Goal: Complete application form: Complete application form

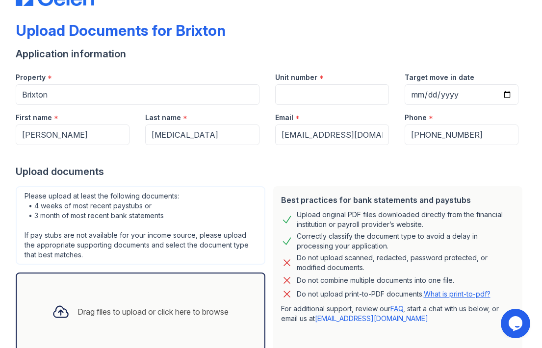
scroll to position [29, 0]
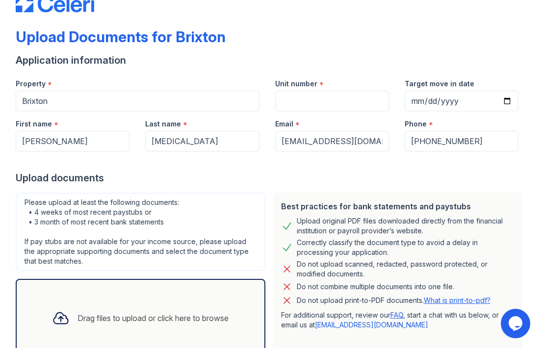
click at [358, 114] on div "Email *" at bounding box center [332, 121] width 114 height 20
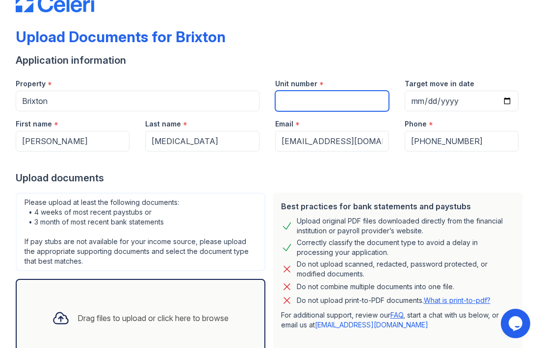
click at [360, 102] on input "Unit number" at bounding box center [332, 101] width 114 height 21
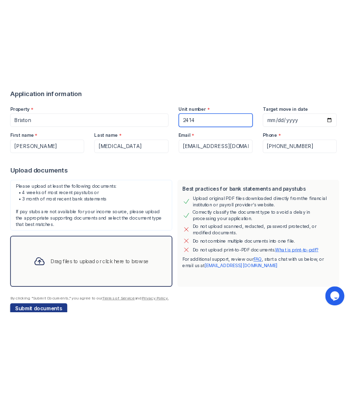
scroll to position [76, 0]
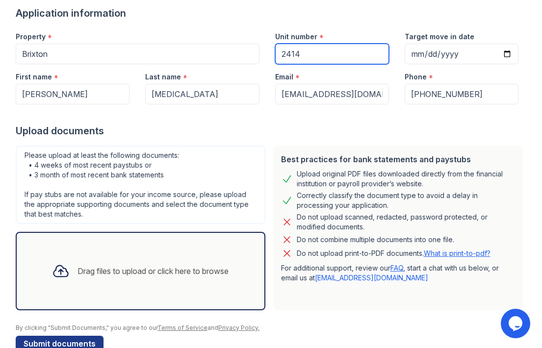
type input "2414"
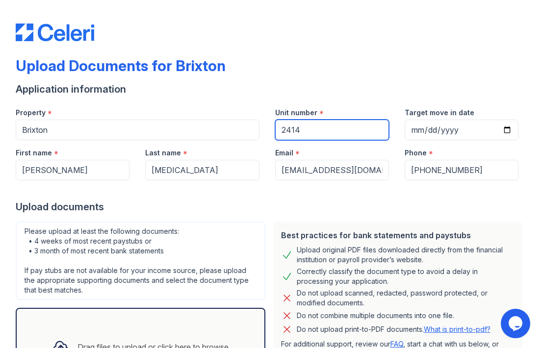
scroll to position [99, 0]
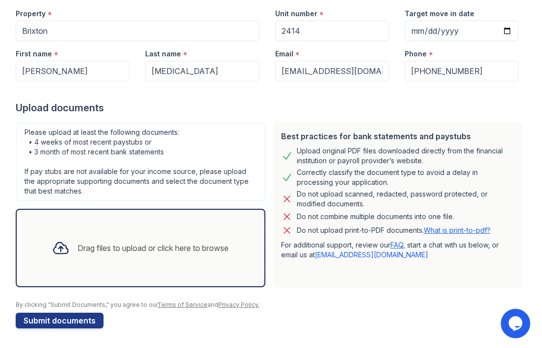
click at [161, 256] on div "Drag files to upload or click here to browse" at bounding box center [140, 247] width 192 height 33
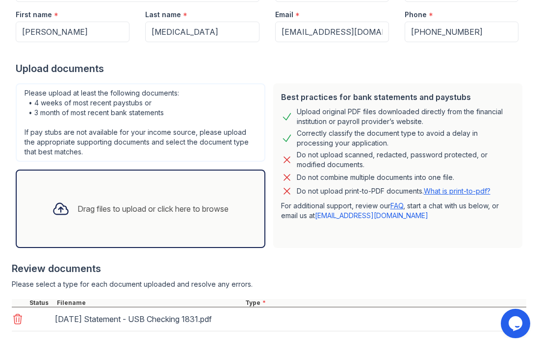
scroll to position [188, 0]
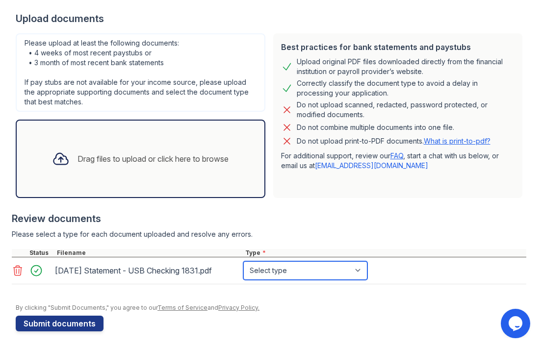
click at [349, 275] on select "Select type Paystub Bank Statement Offer Letter Tax Documents Benefit Award Let…" at bounding box center [305, 270] width 124 height 19
select select "bank_statement"
click at [183, 163] on div "Drag files to upload or click here to browse" at bounding box center [152, 159] width 151 height 12
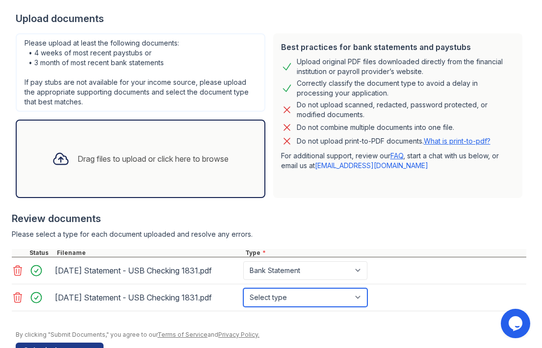
click at [361, 299] on select "Select type Paystub Bank Statement Offer Letter Tax Documents Benefit Award Let…" at bounding box center [305, 297] width 124 height 19
select select "bank_statement"
click at [179, 163] on div "Drag files to upload or click here to browse" at bounding box center [152, 159] width 151 height 12
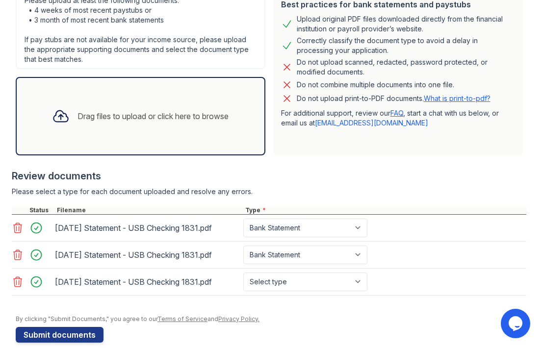
scroll to position [238, 0]
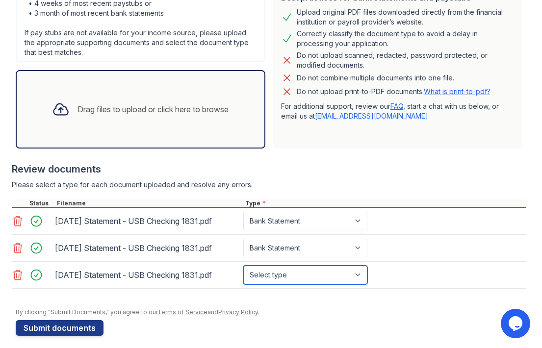
click at [362, 275] on select "Select type Paystub Bank Statement Offer Letter Tax Documents Benefit Award Let…" at bounding box center [305, 275] width 124 height 19
select select "bank_statement"
click at [211, 132] on div "Drag files to upload or click here to browse" at bounding box center [140, 109] width 249 height 78
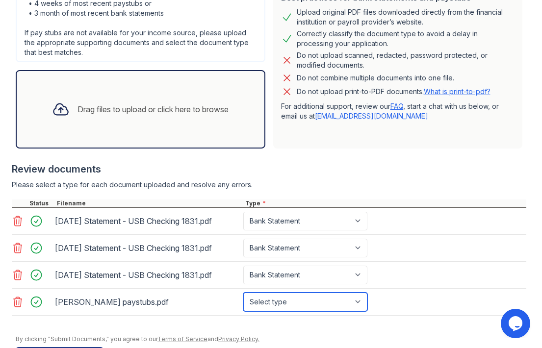
click at [362, 303] on select "Select type Paystub Bank Statement Offer Letter Tax Documents Benefit Award Let…" at bounding box center [305, 302] width 124 height 19
select select "paystub"
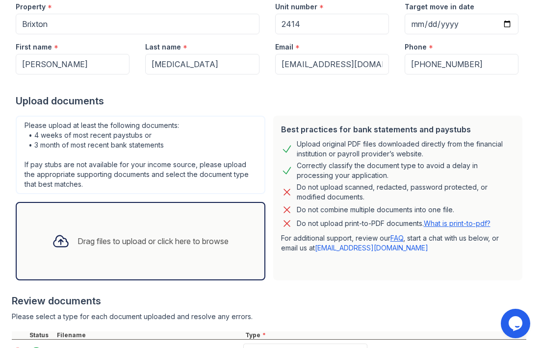
scroll to position [0, 0]
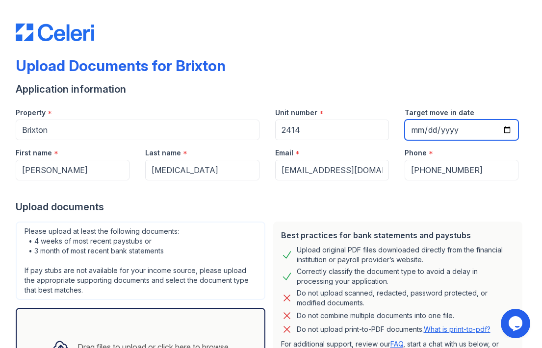
click at [459, 130] on input "Target move in date" at bounding box center [461, 130] width 114 height 21
click at [506, 127] on input "Target move in date" at bounding box center [461, 130] width 114 height 21
click at [504, 133] on input "2025-09-27" at bounding box center [461, 130] width 114 height 21
type input "2025-09-26"
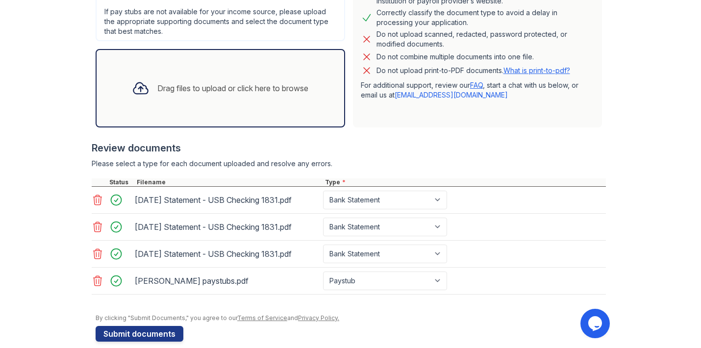
scroll to position [272, 0]
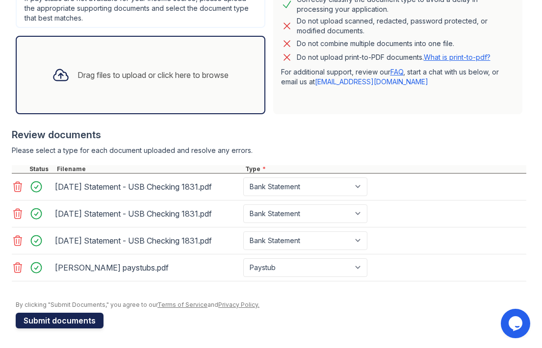
click at [69, 321] on button "Submit documents" at bounding box center [60, 321] width 88 height 16
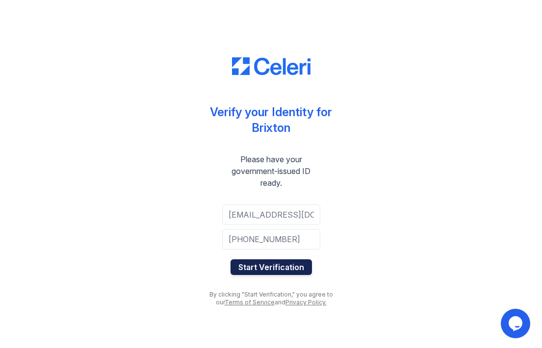
click at [285, 270] on button "Start Verification" at bounding box center [270, 267] width 81 height 16
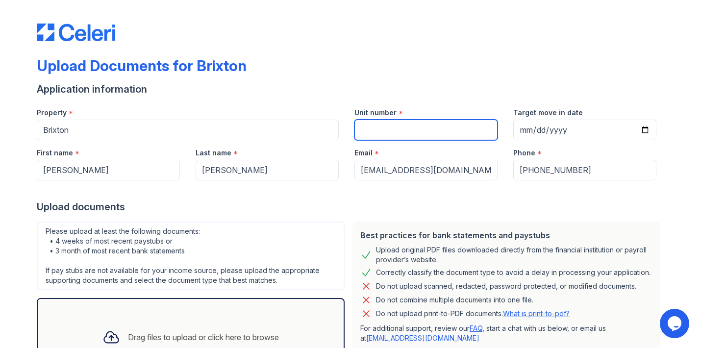
click at [383, 128] on input "Unit number" at bounding box center [425, 130] width 143 height 21
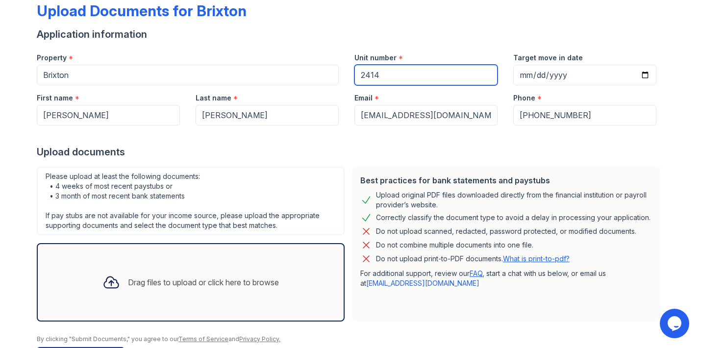
scroll to position [89, 0]
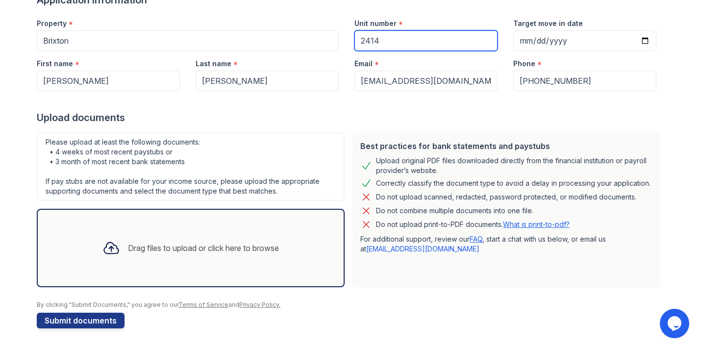
type input "2414"
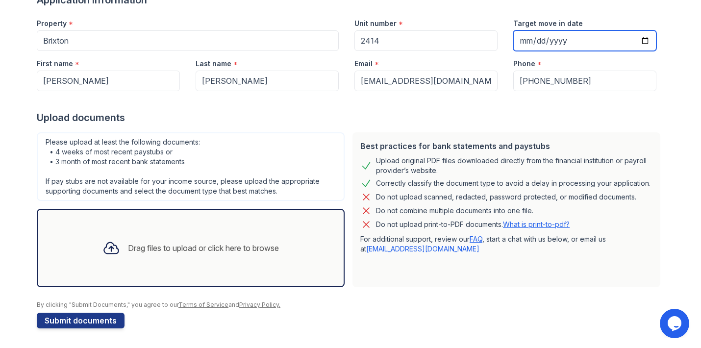
click at [639, 41] on input "Target move in date" at bounding box center [584, 40] width 143 height 21
click at [642, 41] on input "Target move in date" at bounding box center [584, 40] width 143 height 21
type input "2025-09-26"
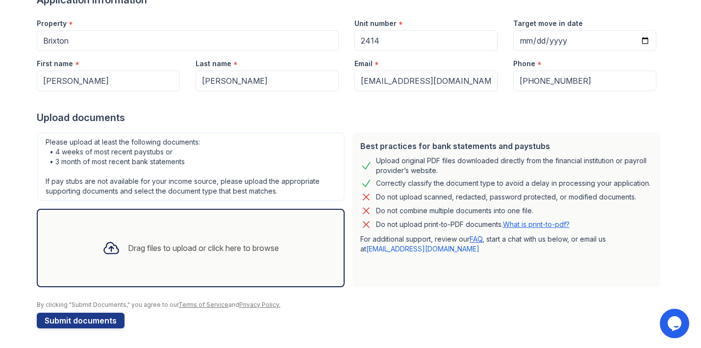
click at [182, 259] on div "Drag files to upload or click here to browse" at bounding box center [191, 247] width 192 height 33
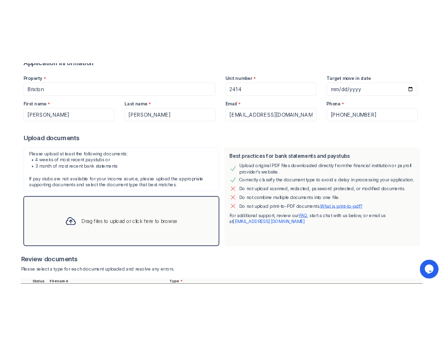
scroll to position [181, 0]
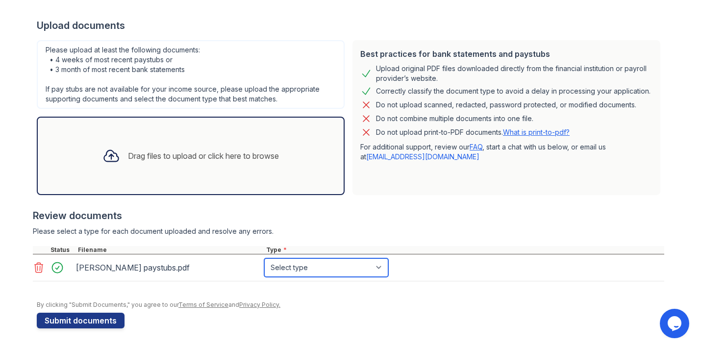
click at [380, 271] on select "Select type Paystub Bank Statement Offer Letter Tax Documents Benefit Award Let…" at bounding box center [326, 267] width 124 height 19
select select "paystub"
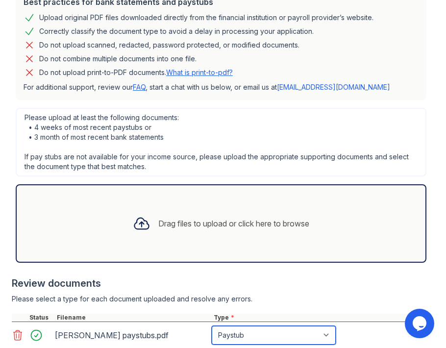
scroll to position [301, 0]
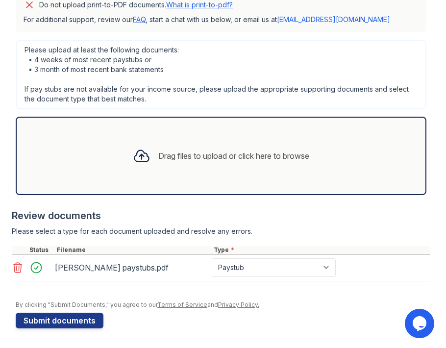
click at [270, 163] on div "Drag files to upload or click here to browse" at bounding box center [221, 155] width 192 height 33
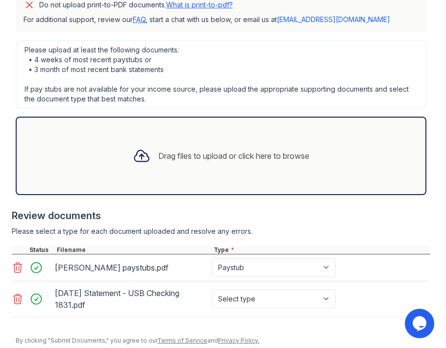
click at [143, 300] on div "2025-06-12 Statement - USB Checking 1831.pdf" at bounding box center [131, 298] width 153 height 27
click at [191, 284] on div "2025-06-12 Statement - USB Checking 1831.pdf Select type Paystub Bank Statement…" at bounding box center [221, 299] width 419 height 36
click at [22, 301] on icon at bounding box center [18, 299] width 12 height 12
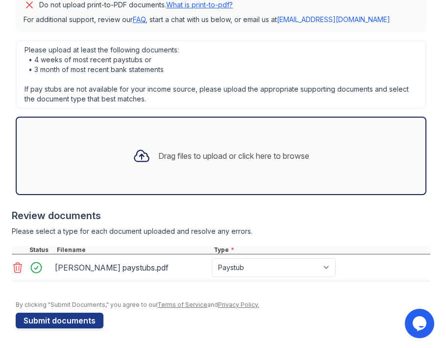
click at [207, 152] on div "Drag files to upload or click here to browse" at bounding box center [233, 156] width 151 height 12
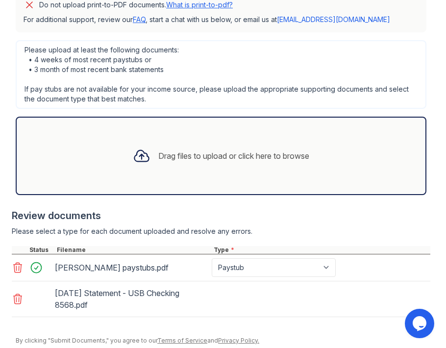
click at [215, 169] on div "Drag files to upload or click here to browse" at bounding box center [221, 155] width 192 height 33
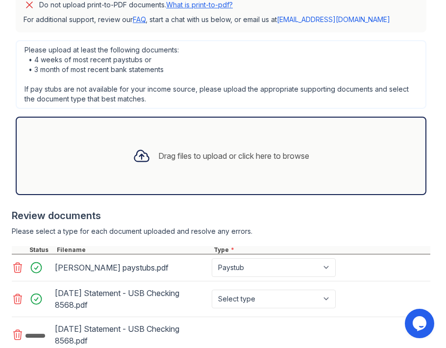
click at [234, 188] on div "Drag files to upload or click here to browse" at bounding box center [221, 156] width 411 height 78
click at [16, 339] on icon at bounding box center [18, 335] width 8 height 10
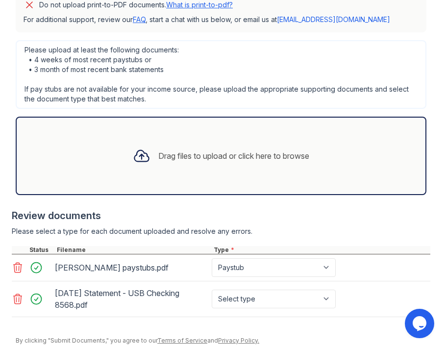
click at [230, 175] on div "Drag files to upload or click here to browse" at bounding box center [221, 156] width 411 height 78
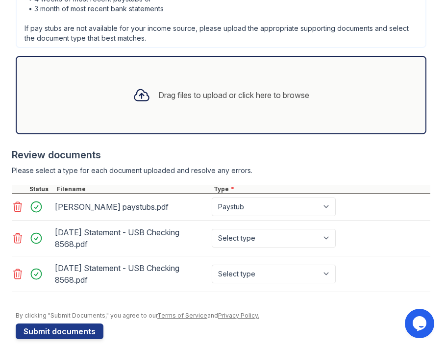
scroll to position [365, 0]
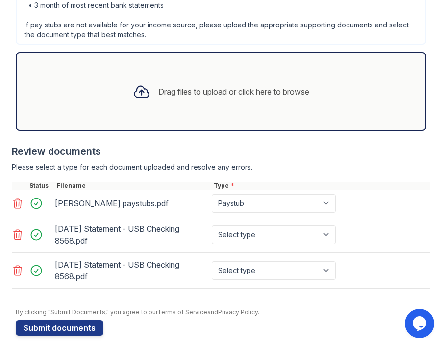
click at [249, 92] on div "Drag files to upload or click here to browse" at bounding box center [233, 92] width 151 height 12
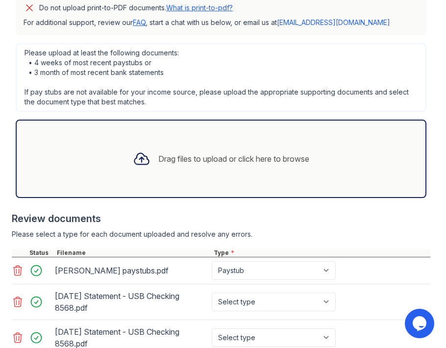
scroll to position [408, 0]
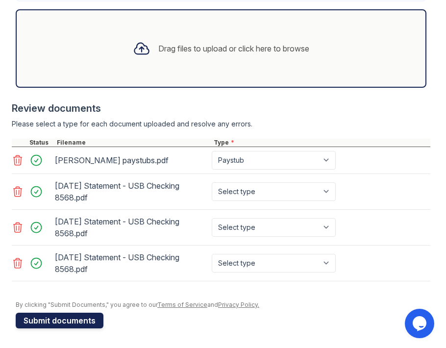
click at [79, 323] on button "Submit documents" at bounding box center [60, 321] width 88 height 16
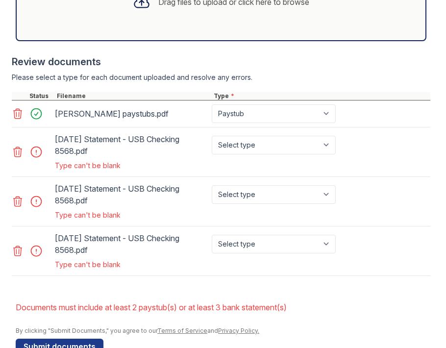
scroll to position [508, 0]
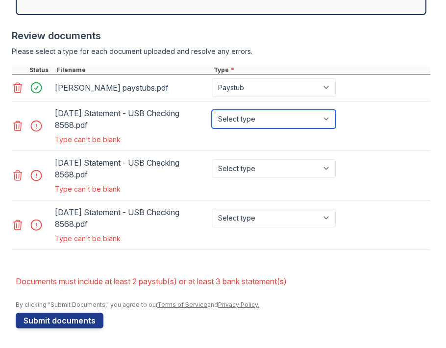
click at [332, 113] on select "Select type Paystub Bank Statement Offer Letter Tax Documents Benefit Award Let…" at bounding box center [274, 119] width 124 height 19
select select "bank_statement"
drag, startPoint x: 195, startPoint y: 174, endPoint x: 187, endPoint y: 235, distance: 60.9
click at [187, 235] on div "Manjot paystubs.pdf Paystub Bank Statement Offer Letter Tax Documents Benefit A…" at bounding box center [221, 161] width 419 height 175
click at [187, 235] on div "Type can't be blank" at bounding box center [196, 239] width 283 height 10
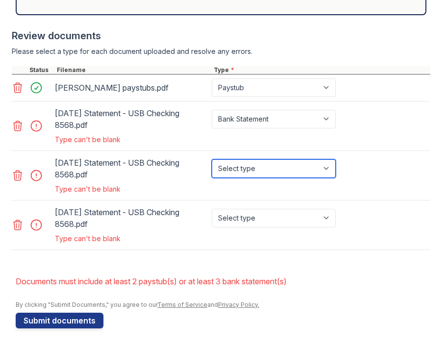
click at [327, 170] on select "Select type Paystub Bank Statement Offer Letter Tax Documents Benefit Award Let…" at bounding box center [274, 168] width 124 height 19
select select "bank_statement"
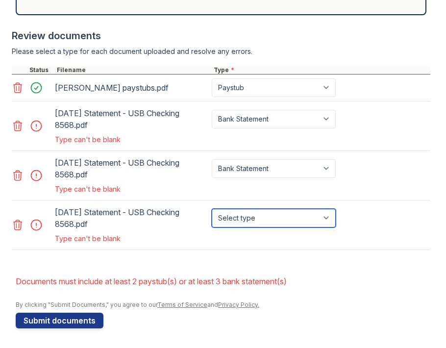
click at [298, 217] on select "Select type Paystub Bank Statement Offer Letter Tax Documents Benefit Award Let…" at bounding box center [274, 218] width 124 height 19
select select "bank_statement"
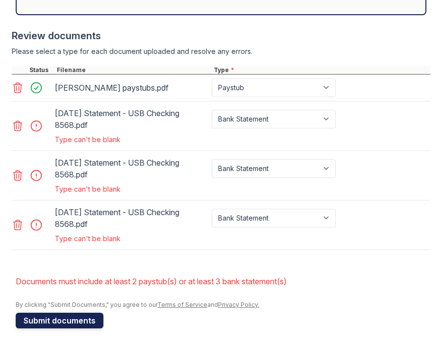
click at [81, 321] on button "Submit documents" at bounding box center [60, 321] width 88 height 16
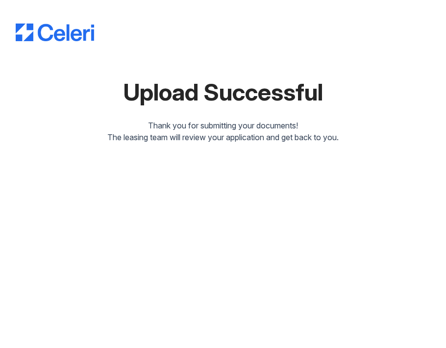
click at [288, 111] on div "Upload Successful Thank you for submitting your documents! The leasing team wil…" at bounding box center [223, 73] width 415 height 139
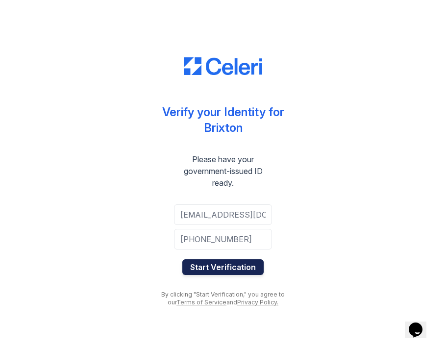
click at [218, 272] on button "Start Verification" at bounding box center [222, 267] width 81 height 16
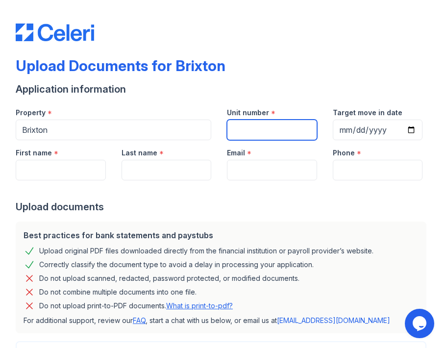
click at [273, 135] on input "Unit number" at bounding box center [272, 130] width 90 height 21
type input "2414"
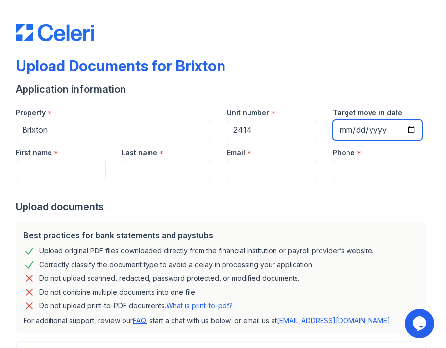
click at [417, 128] on input "Target move in date" at bounding box center [378, 130] width 90 height 21
click at [415, 128] on input "Target move in date" at bounding box center [378, 130] width 90 height 21
type input "2025-09-26"
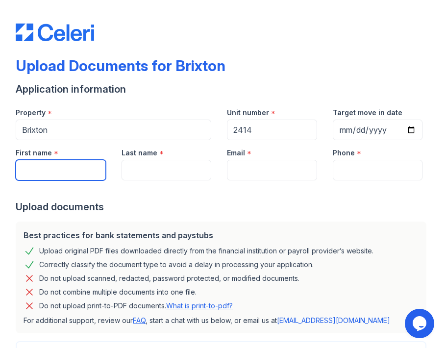
click at [77, 162] on input "First name" at bounding box center [61, 170] width 90 height 21
type input "Manjot"
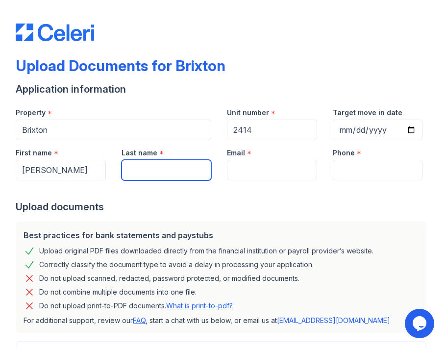
click at [125, 173] on input "Last name" at bounding box center [167, 170] width 90 height 21
type input "Gill"
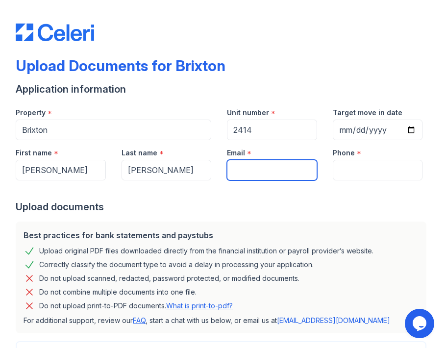
click at [235, 176] on input "Email" at bounding box center [272, 170] width 90 height 21
type input "[EMAIL_ADDRESS][DOMAIN_NAME]"
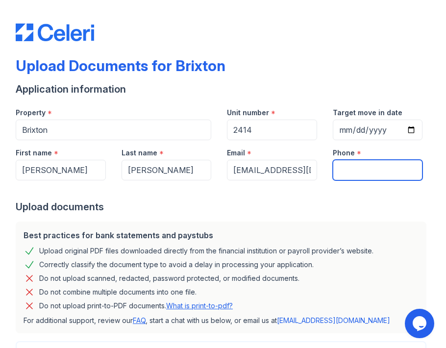
click at [352, 167] on input "Phone" at bounding box center [378, 170] width 90 height 21
type input "[PHONE_NUMBER]"
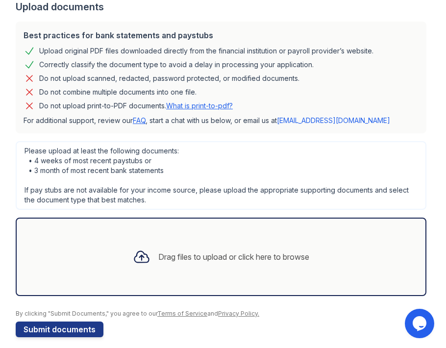
scroll to position [209, 0]
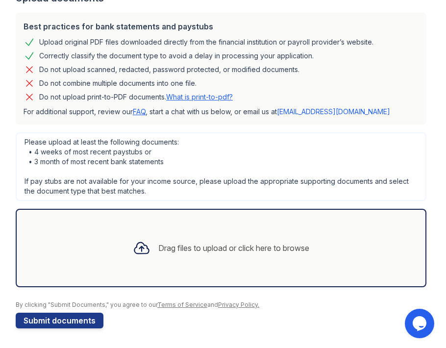
click at [222, 239] on div "Drag files to upload or click here to browse" at bounding box center [221, 247] width 192 height 33
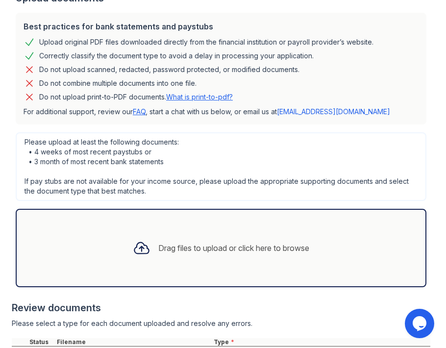
click at [72, 270] on div "Drag files to upload or click here to browse" at bounding box center [221, 248] width 411 height 78
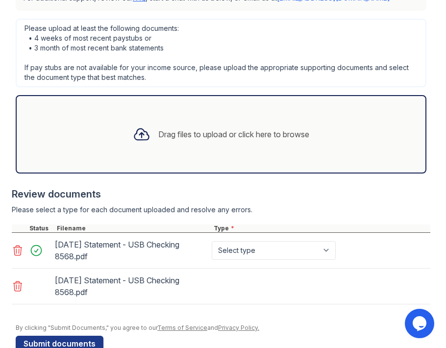
scroll to position [346, 0]
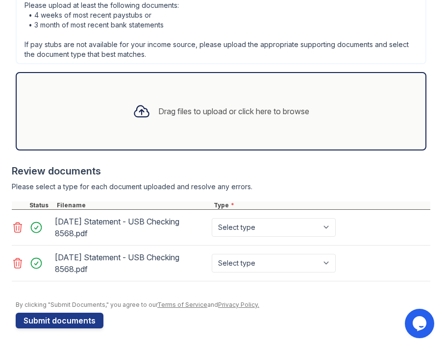
click at [210, 119] on div "Drag files to upload or click here to browse" at bounding box center [221, 111] width 192 height 33
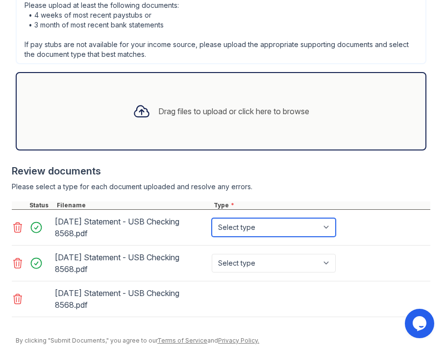
click at [309, 226] on select "Select type Paystub Bank Statement Offer Letter Tax Documents Benefit Award Let…" at bounding box center [274, 227] width 124 height 19
select select "bank_statement"
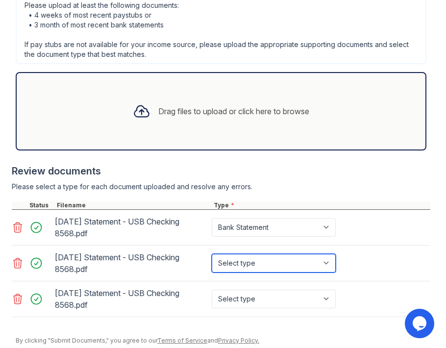
click at [305, 259] on select "Select type Paystub Bank Statement Offer Letter Tax Documents Benefit Award Let…" at bounding box center [274, 263] width 124 height 19
select select "bank_statement"
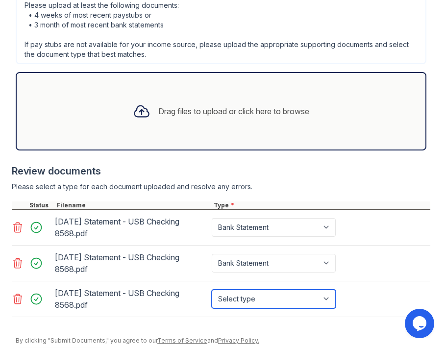
click at [304, 300] on select "Select type Paystub Bank Statement Offer Letter Tax Documents Benefit Award Let…" at bounding box center [274, 299] width 124 height 19
select select "bank_statement"
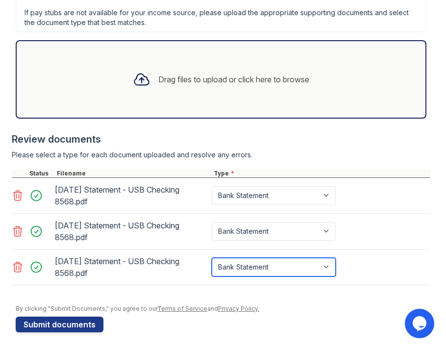
scroll to position [381, 0]
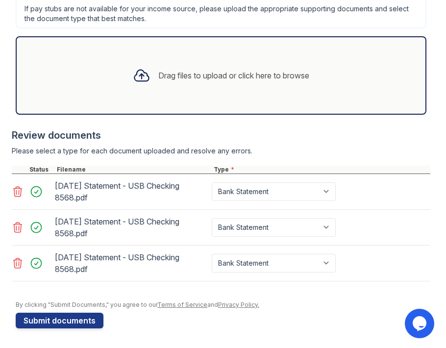
click at [125, 83] on div "Drag files to upload or click here to browse" at bounding box center [221, 75] width 192 height 33
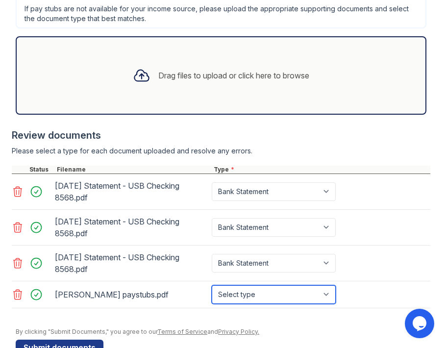
click at [321, 295] on select "Select type Paystub Bank Statement Offer Letter Tax Documents Benefit Award Let…" at bounding box center [274, 294] width 124 height 19
select select "paystub"
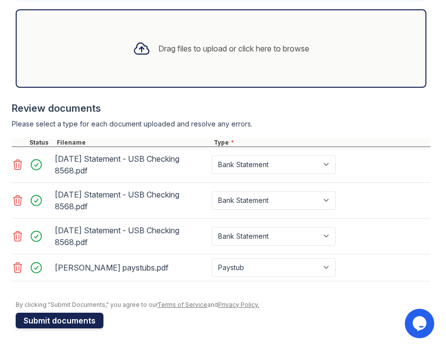
click at [69, 323] on button "Submit documents" at bounding box center [60, 321] width 88 height 16
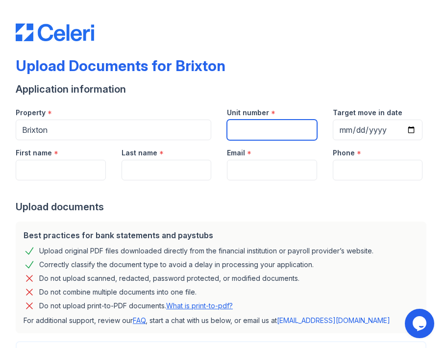
click at [256, 128] on input "Unit number" at bounding box center [272, 130] width 90 height 21
type input "2414"
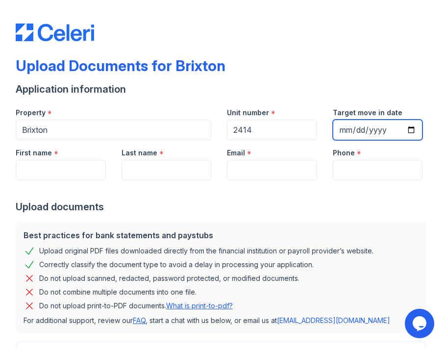
click at [413, 122] on input "Target move in date" at bounding box center [378, 130] width 90 height 21
click at [412, 125] on input "Target move in date" at bounding box center [378, 130] width 90 height 21
click at [349, 132] on input "Target move in date" at bounding box center [378, 130] width 90 height 21
type input "[DATE]"
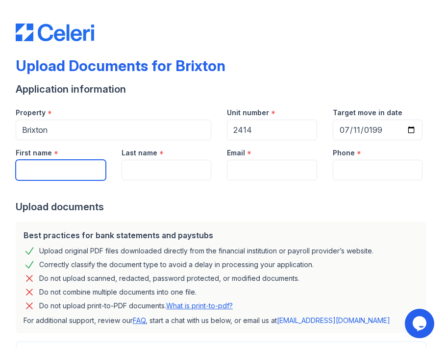
click at [82, 176] on input "First name" at bounding box center [61, 170] width 90 height 21
type input "[PERSON_NAME]"
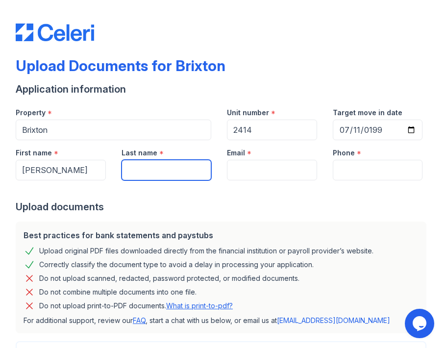
click at [150, 164] on input "Last name" at bounding box center [167, 170] width 90 height 21
type input "[MEDICAL_DATA]"
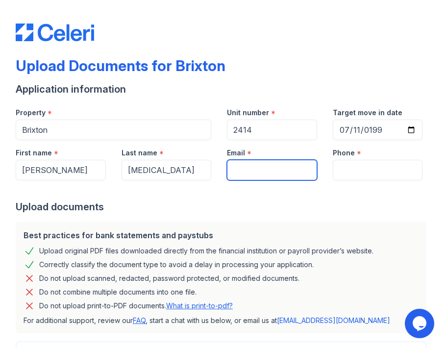
click at [264, 171] on input "Email" at bounding box center [272, 170] width 90 height 21
type input "[EMAIL_ADDRESS][DOMAIN_NAME]"
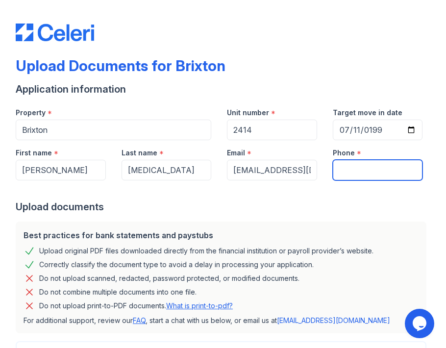
click at [353, 175] on input "Phone" at bounding box center [378, 170] width 90 height 21
type input "[PHONE_NUMBER]"
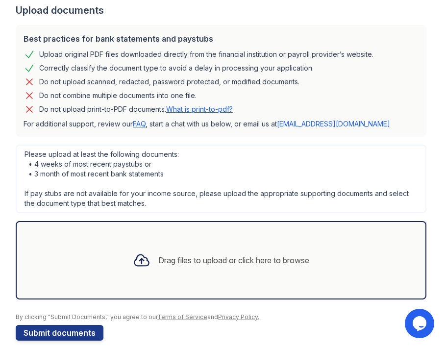
scroll to position [209, 0]
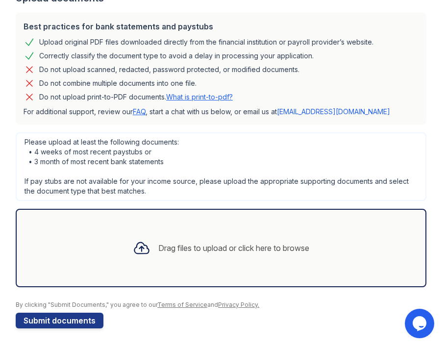
click at [267, 238] on div "Drag files to upload or click here to browse" at bounding box center [221, 247] width 192 height 33
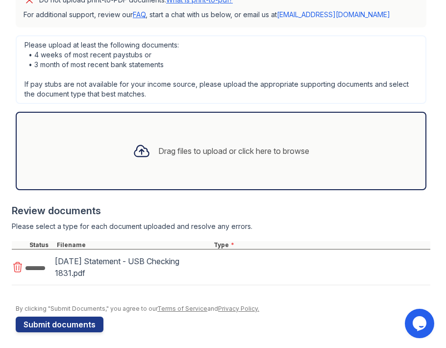
scroll to position [310, 0]
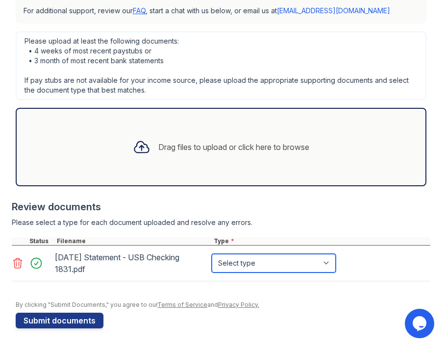
click at [296, 267] on select "Select type Paystub Bank Statement Offer Letter Tax Documents Benefit Award Let…" at bounding box center [274, 263] width 124 height 19
select select "bank_statement"
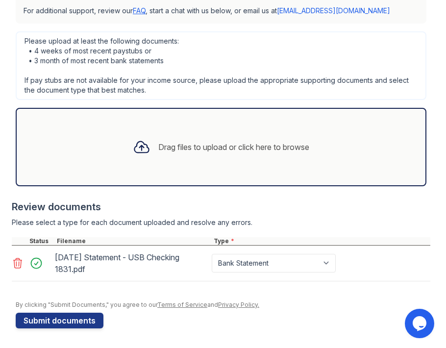
click at [296, 153] on div "Drag files to upload or click here to browse" at bounding box center [221, 146] width 192 height 33
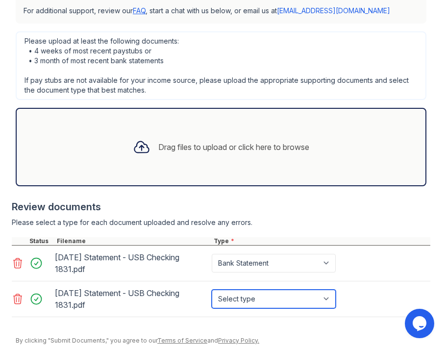
click at [317, 305] on select "Select type Paystub Bank Statement Offer Letter Tax Documents Benefit Award Let…" at bounding box center [274, 299] width 124 height 19
select select "bank_statement"
click at [271, 171] on div "Drag files to upload or click here to browse" at bounding box center [221, 147] width 411 height 78
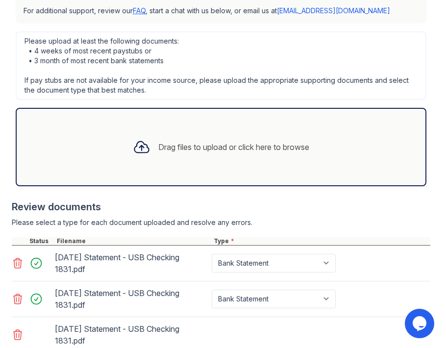
scroll to position [381, 0]
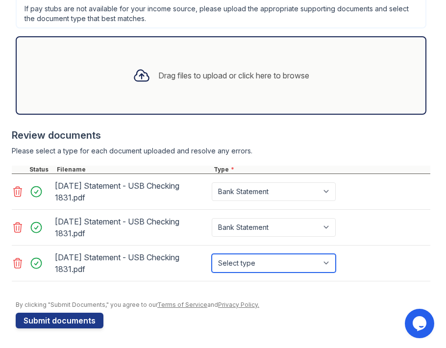
click at [291, 267] on select "Select type Paystub Bank Statement Offer Letter Tax Documents Benefit Award Let…" at bounding box center [274, 263] width 124 height 19
select select "bank_statement"
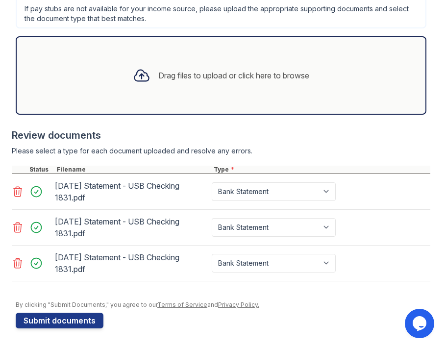
click at [192, 91] on div "Drag files to upload or click here to browse" at bounding box center [221, 75] width 192 height 33
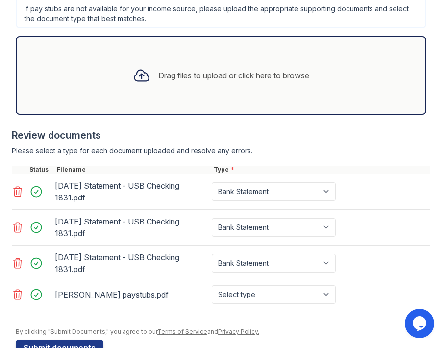
scroll to position [408, 0]
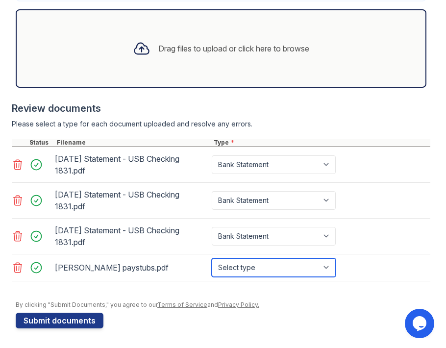
click at [308, 267] on select "Select type Paystub Bank Statement Offer Letter Tax Documents Benefit Award Let…" at bounding box center [274, 267] width 124 height 19
select select "paystub"
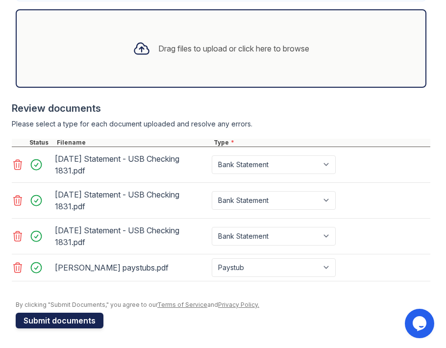
click at [84, 322] on button "Submit documents" at bounding box center [60, 321] width 88 height 16
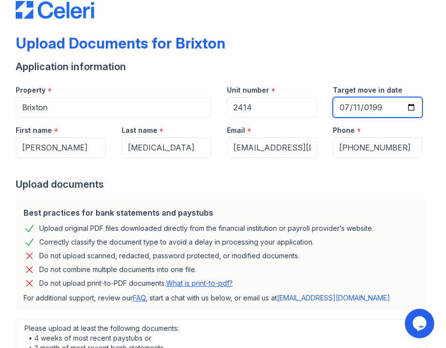
scroll to position [14, 0]
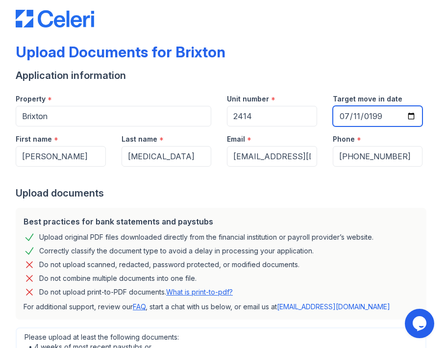
click at [417, 116] on input "[DATE]" at bounding box center [378, 116] width 90 height 21
click at [412, 116] on input "[DATE]" at bounding box center [378, 116] width 90 height 21
type input "[DATE]"
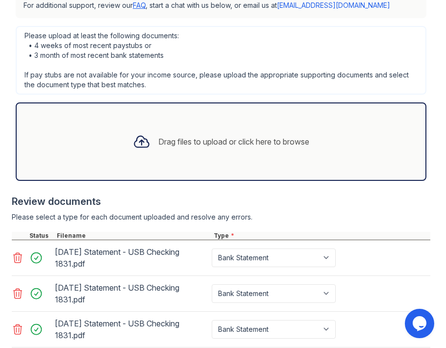
scroll to position [408, 0]
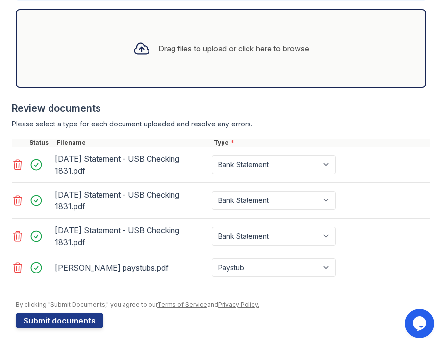
click at [108, 324] on form "Application information Property * [GEOGRAPHIC_DATA] Unit number * 2414 Target …" at bounding box center [223, 1] width 415 height 654
click at [91, 317] on button "Submit documents" at bounding box center [60, 321] width 88 height 16
